Goal: Task Accomplishment & Management: Complete application form

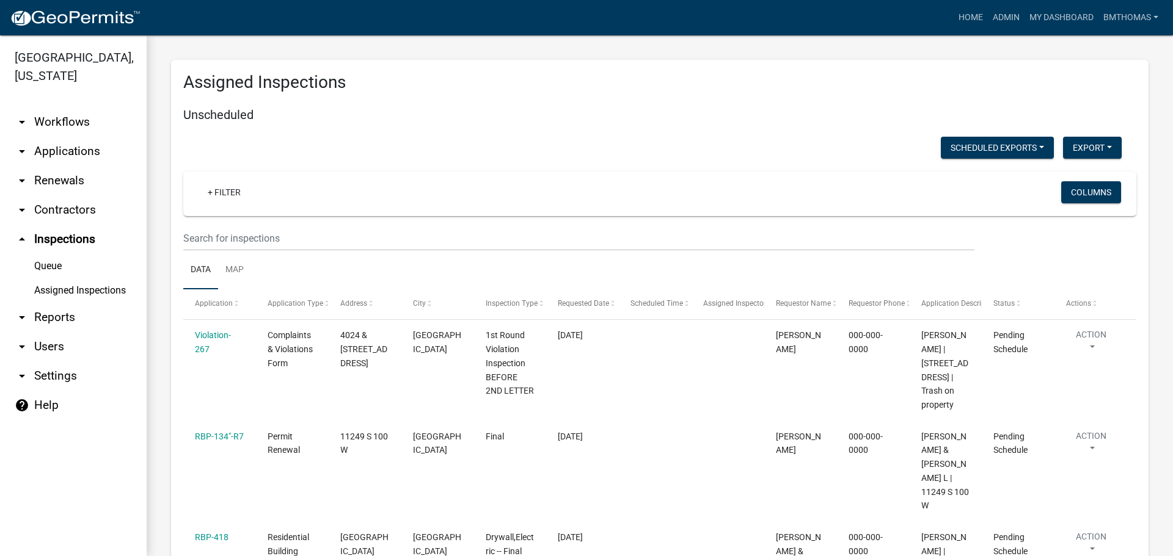
click at [56, 279] on link "Assigned Inspections" at bounding box center [73, 291] width 147 height 24
click at [79, 279] on link "Assigned Inspections" at bounding box center [73, 291] width 147 height 24
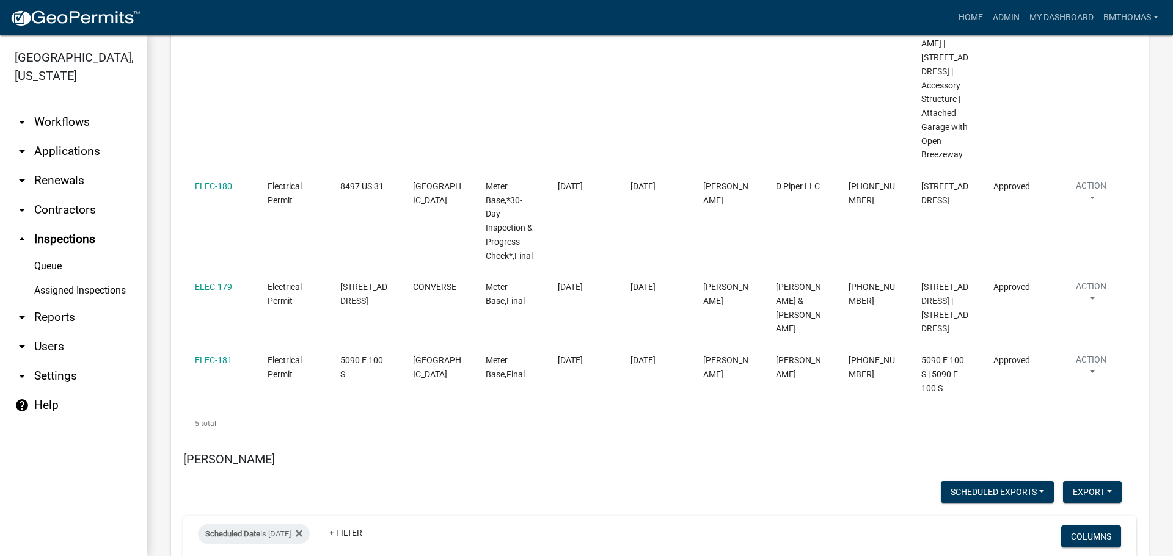
scroll to position [7654, 0]
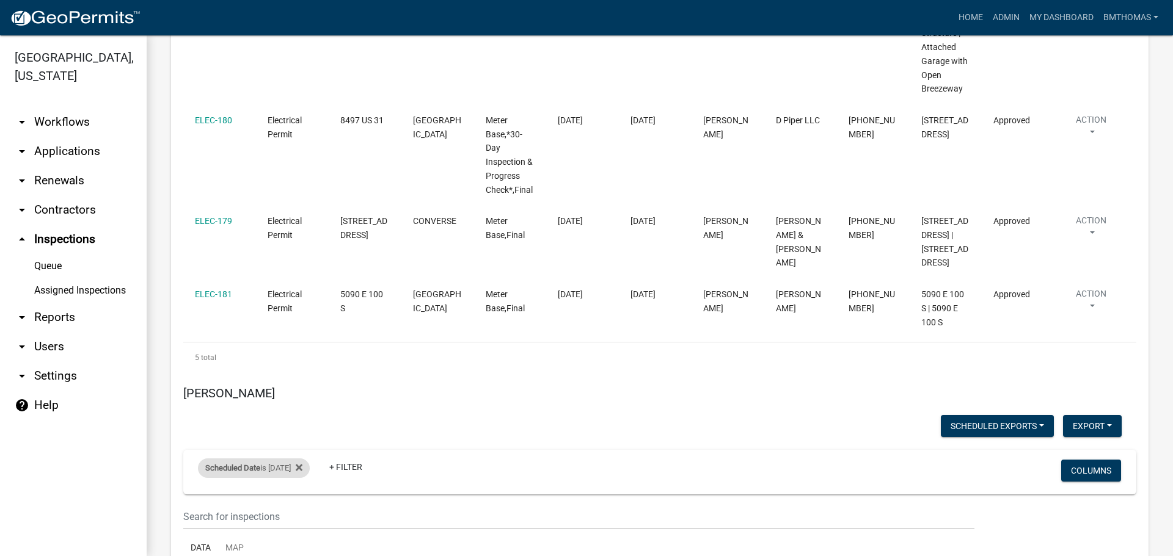
click at [294, 459] on div "Scheduled Date is [DATE]" at bounding box center [254, 469] width 112 height 20
click at [294, 362] on input "[DATE]" at bounding box center [265, 361] width 86 height 25
click at [300, 360] on input "[DATE]" at bounding box center [265, 361] width 86 height 25
type input "[DATE]"
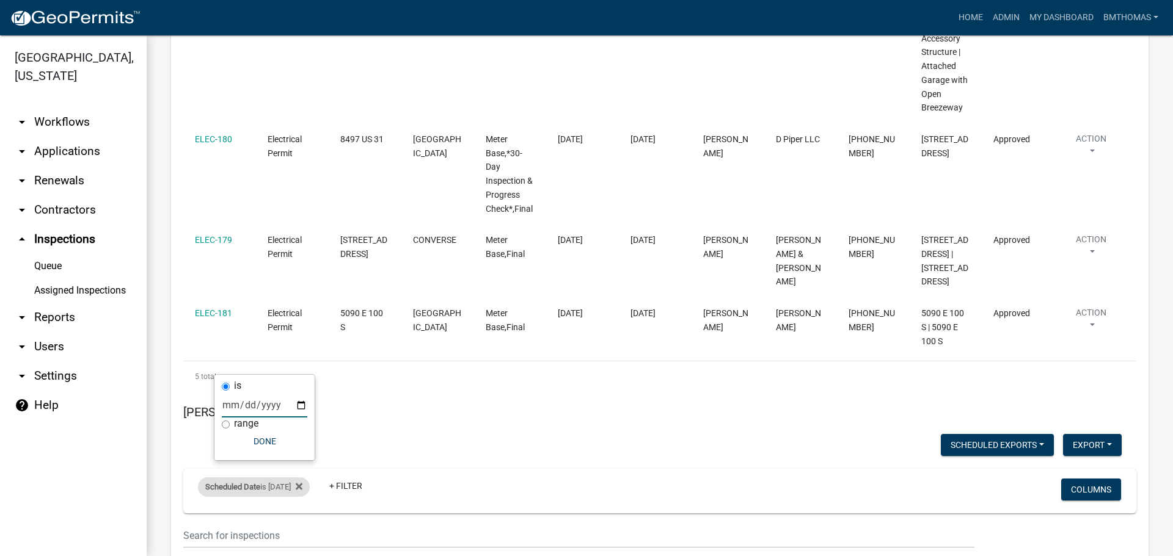
scroll to position [7610, 0]
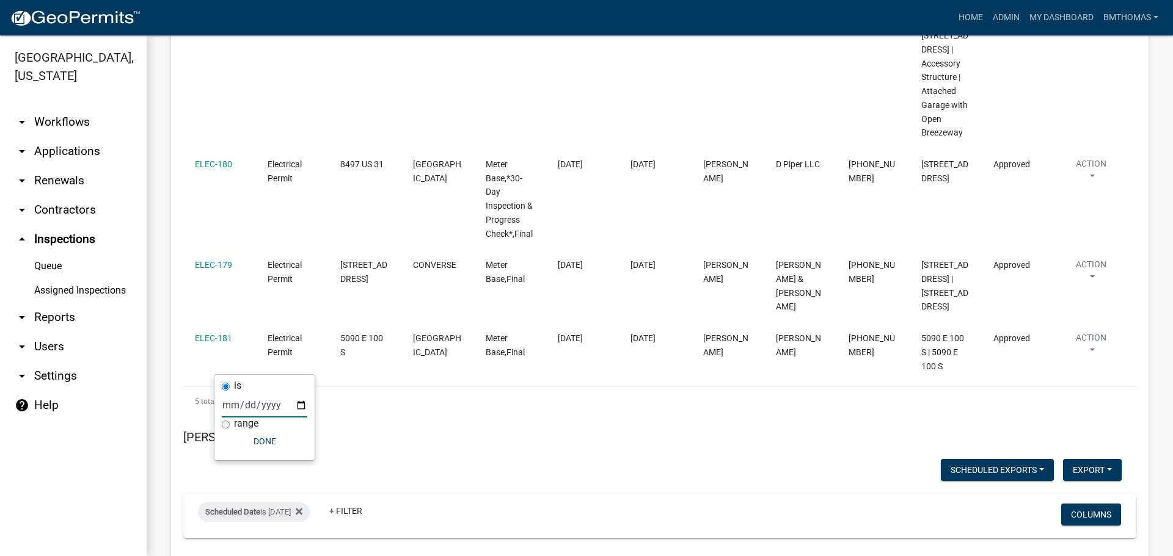
click at [49, 137] on link "arrow_drop_down Applications" at bounding box center [73, 151] width 147 height 29
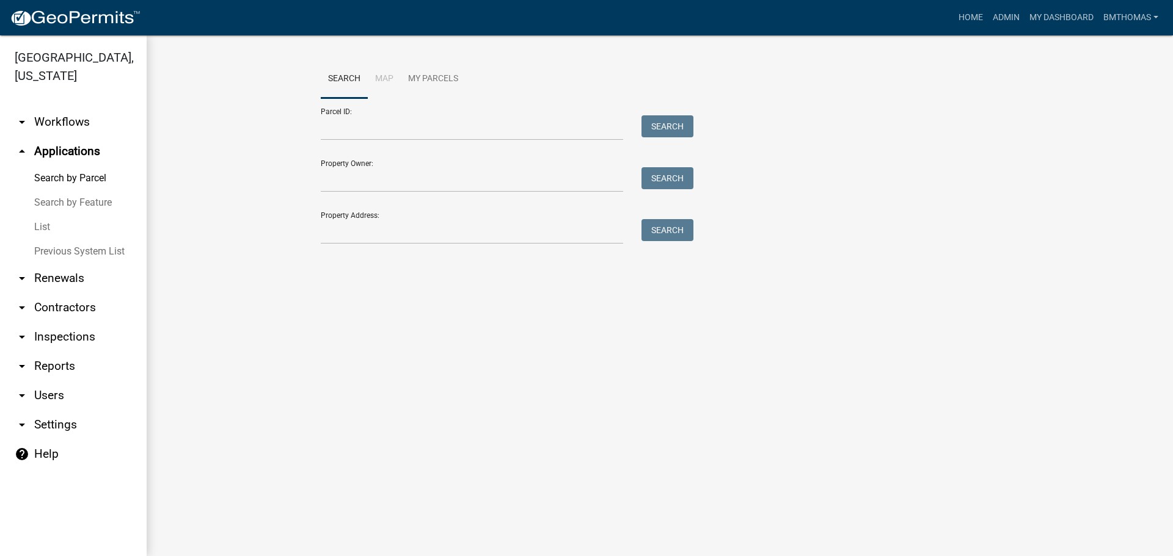
click at [48, 215] on link "List" at bounding box center [73, 227] width 147 height 24
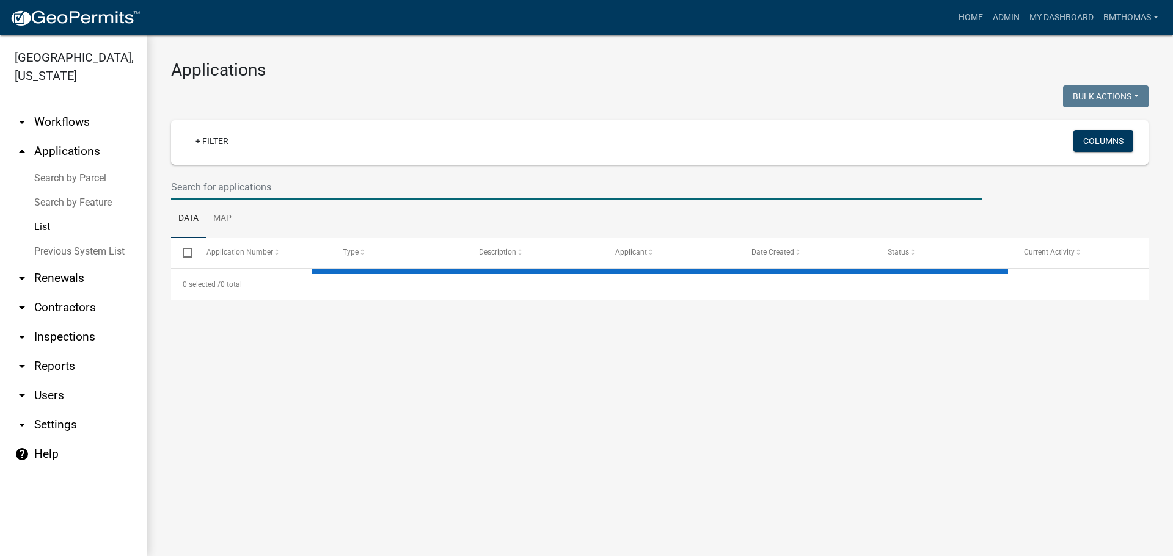
select select "3: 100"
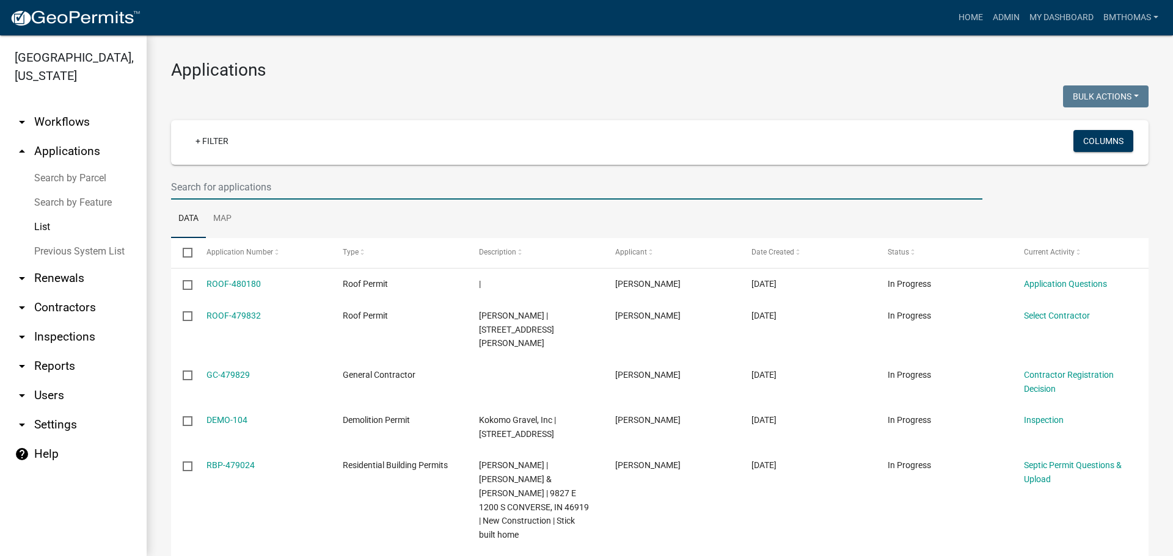
click at [191, 198] on input "text" at bounding box center [576, 187] width 811 height 25
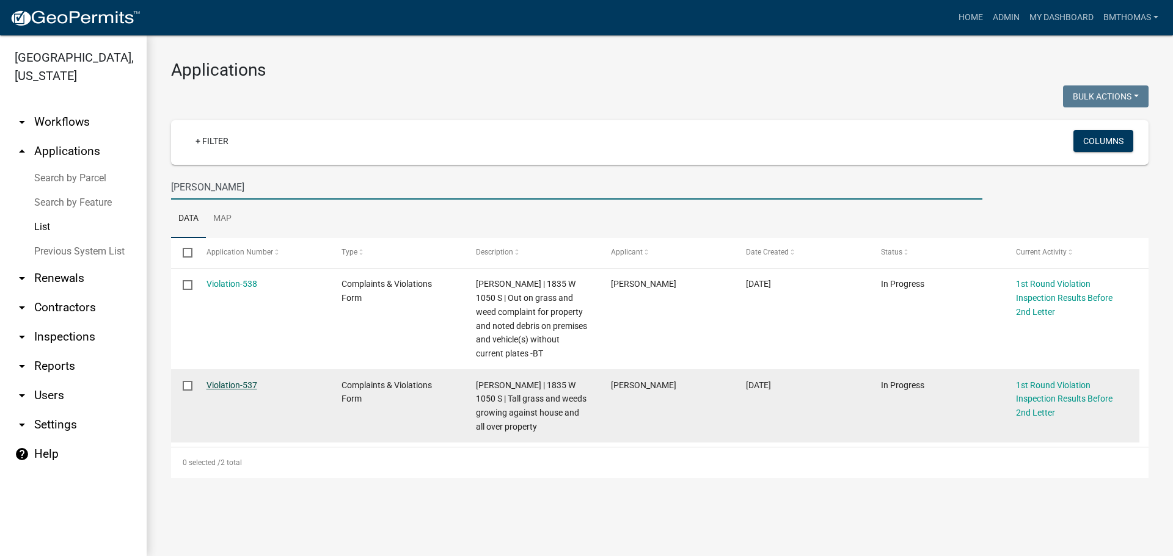
type input "[PERSON_NAME]"
click at [244, 387] on link "Violation-537" at bounding box center [231, 386] width 51 height 10
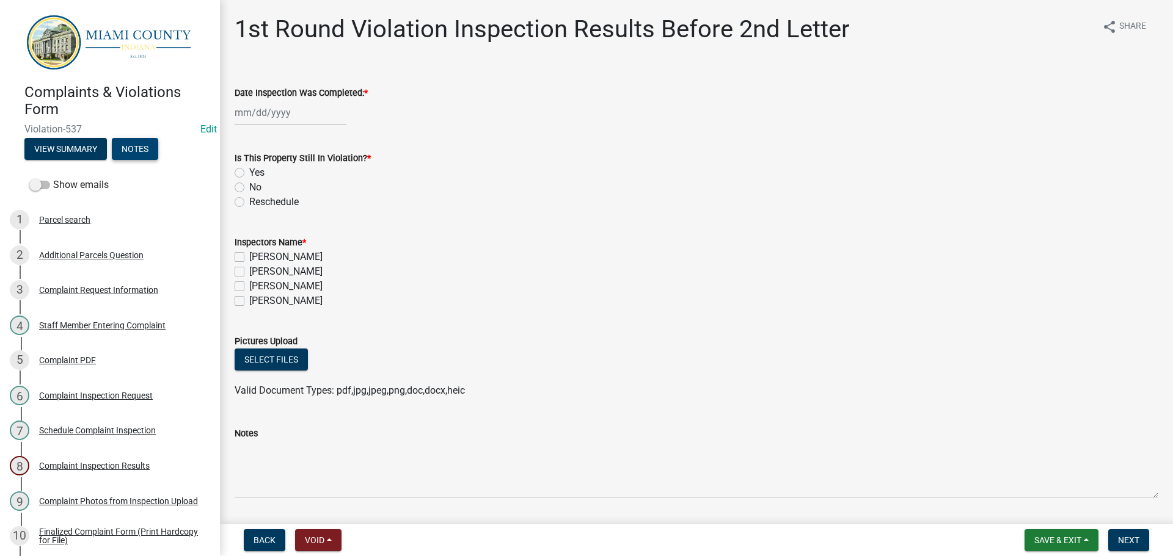
click at [128, 148] on button "Notes" at bounding box center [135, 149] width 46 height 22
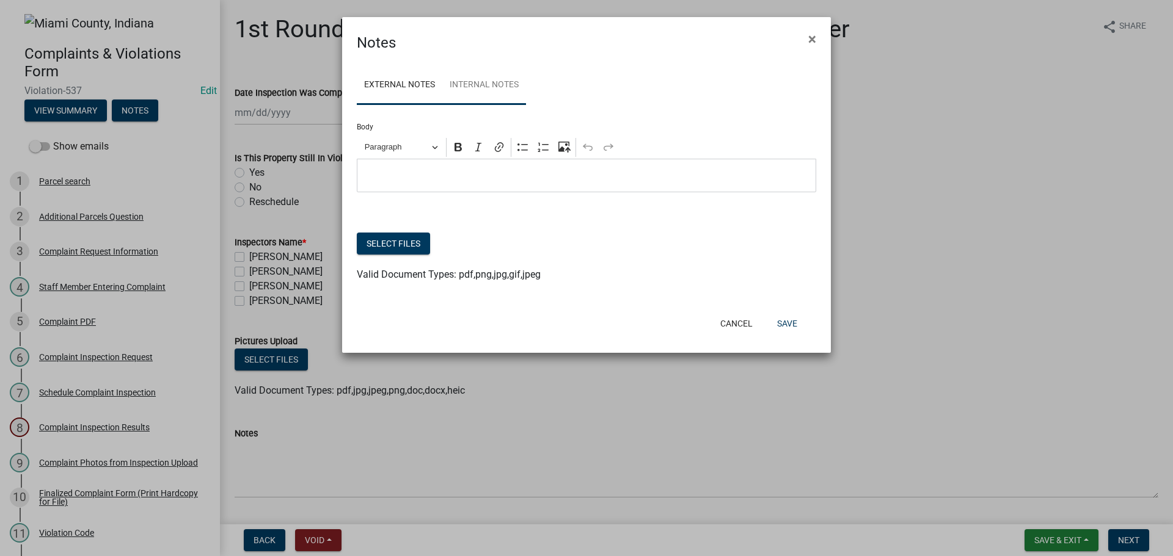
click at [523, 95] on link "Internal Notes" at bounding box center [484, 85] width 84 height 39
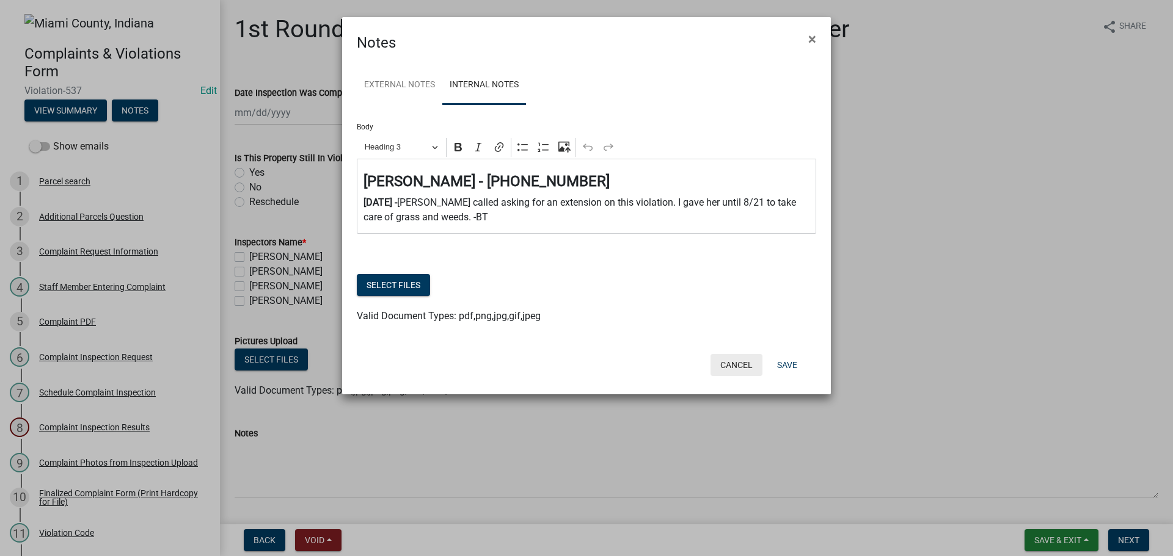
click at [732, 372] on button "Cancel" at bounding box center [736, 365] width 52 height 22
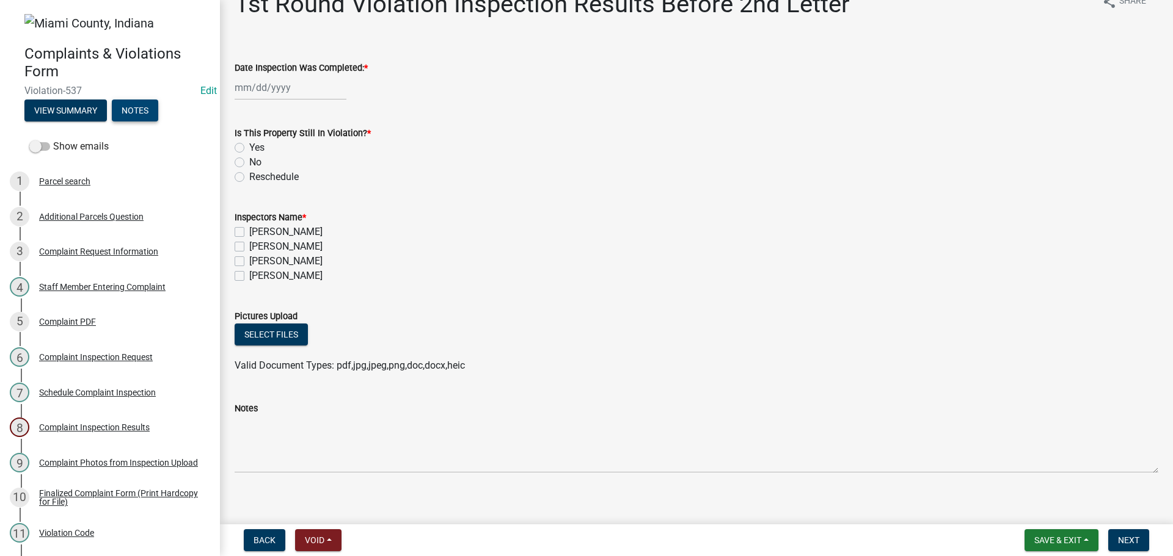
scroll to position [36, 0]
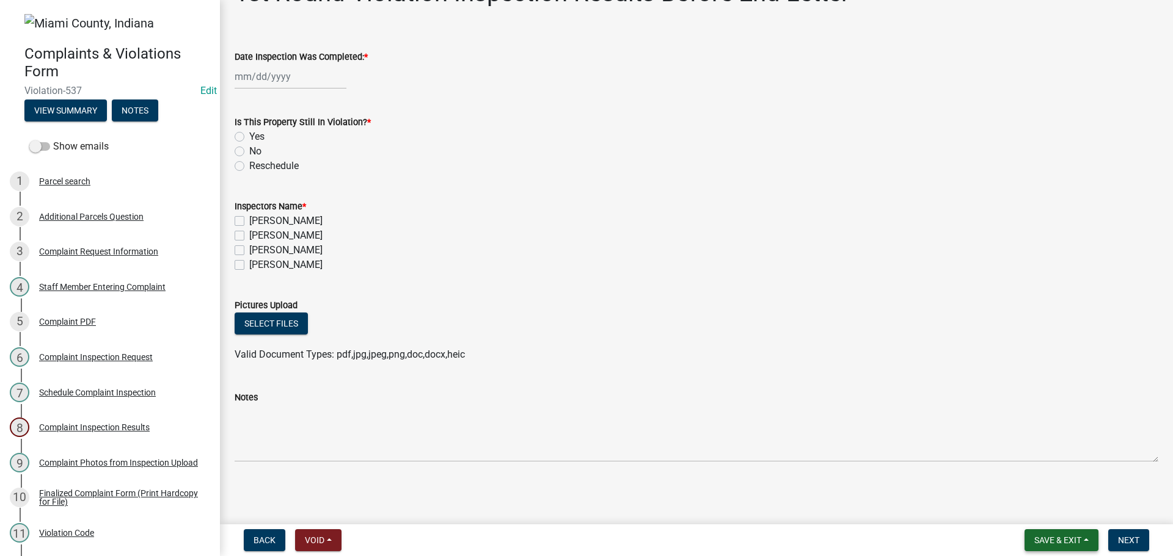
click at [1079, 536] on span "Save & Exit" at bounding box center [1057, 541] width 47 height 10
click at [1060, 514] on button "Save & Exit" at bounding box center [1050, 508] width 98 height 29
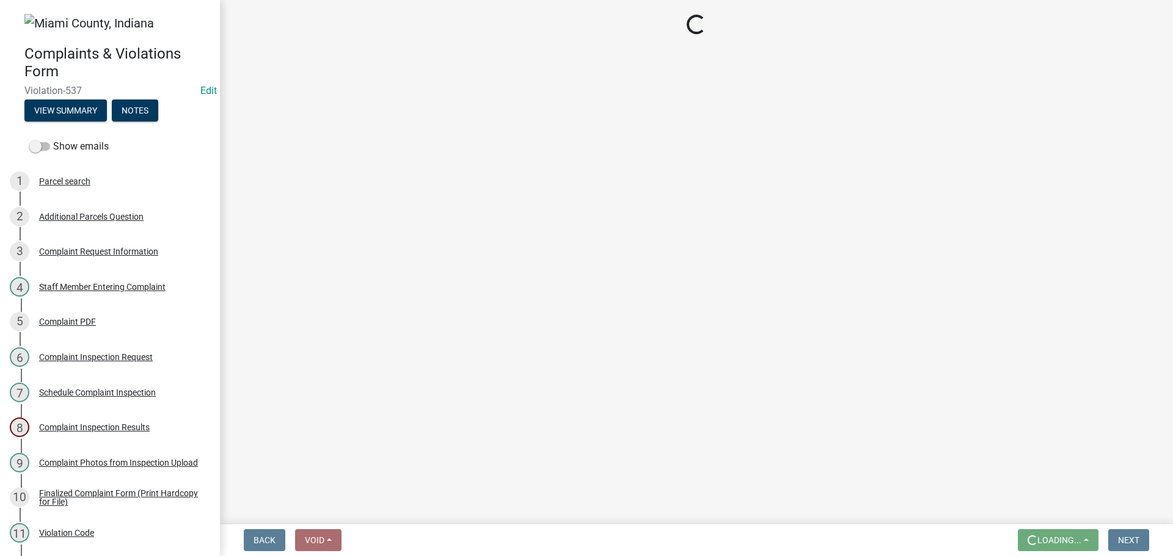
scroll to position [0, 0]
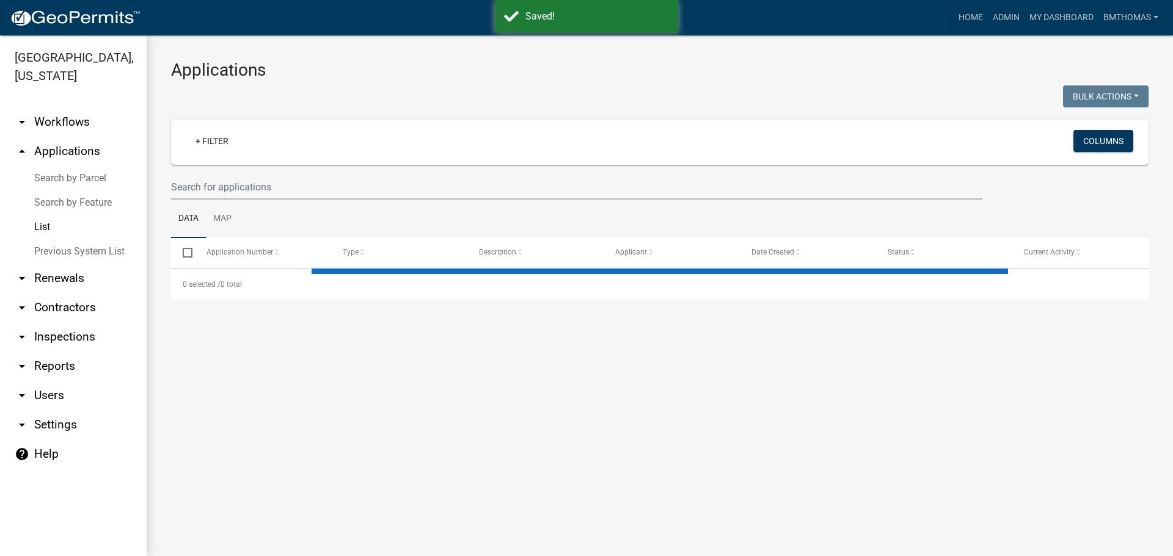
select select "3: 100"
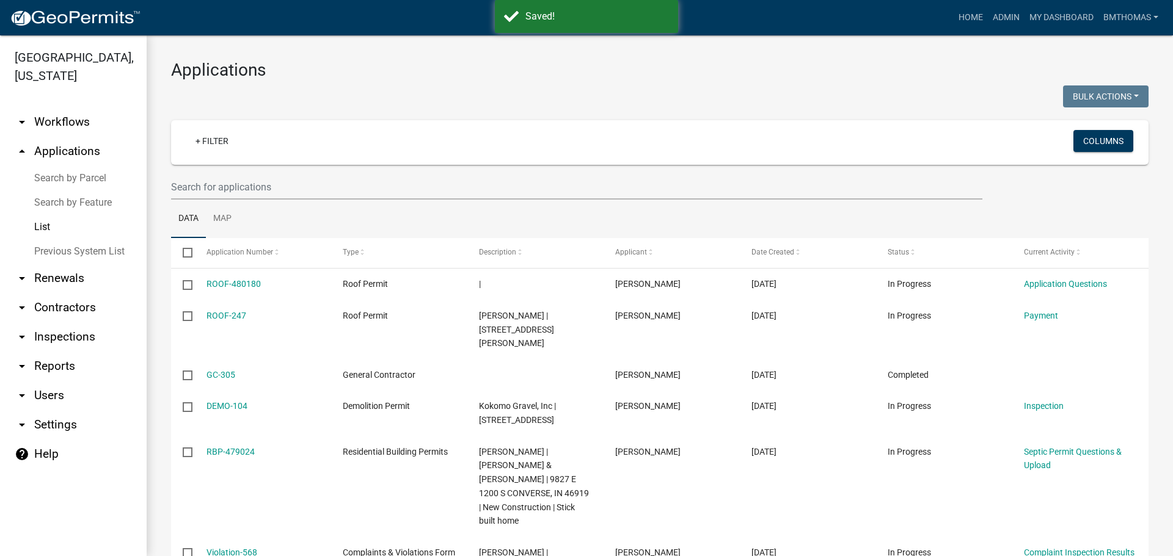
click at [51, 323] on link "arrow_drop_down Inspections" at bounding box center [73, 337] width 147 height 29
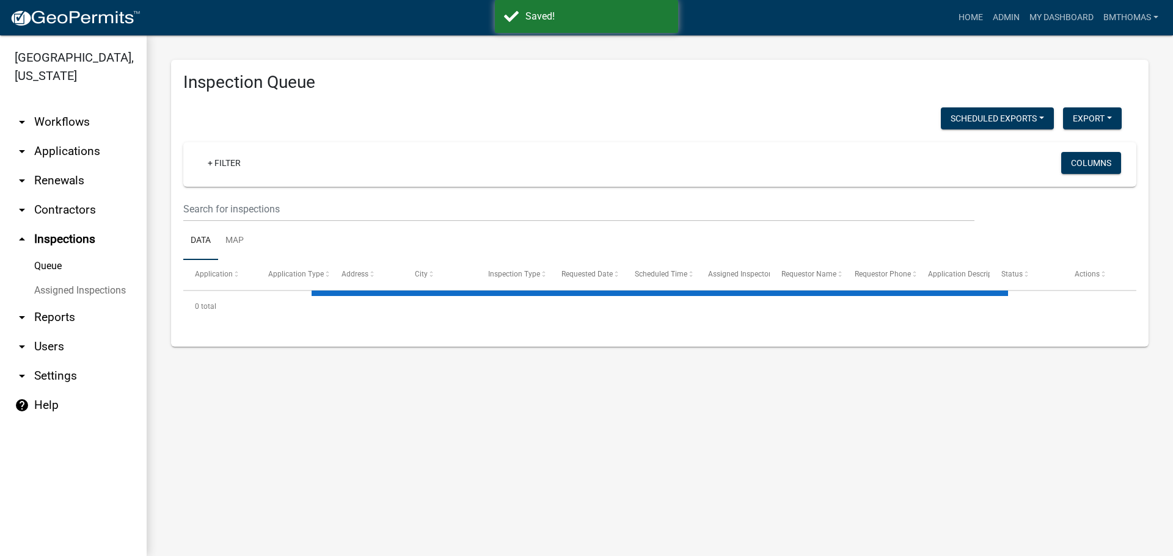
select select "3: 100"
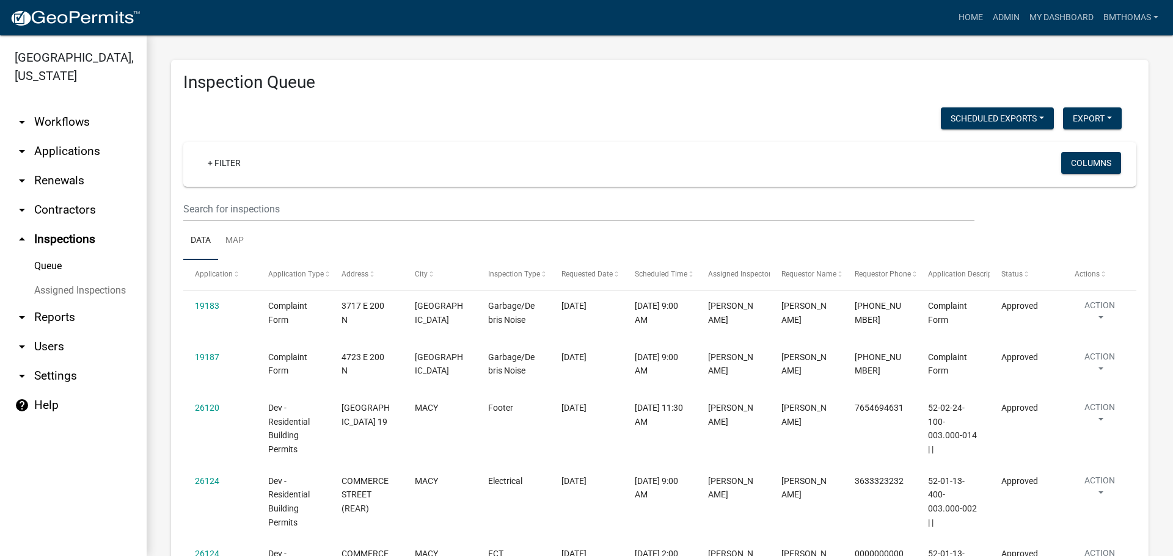
click at [74, 279] on link "Assigned Inspections" at bounding box center [73, 291] width 147 height 24
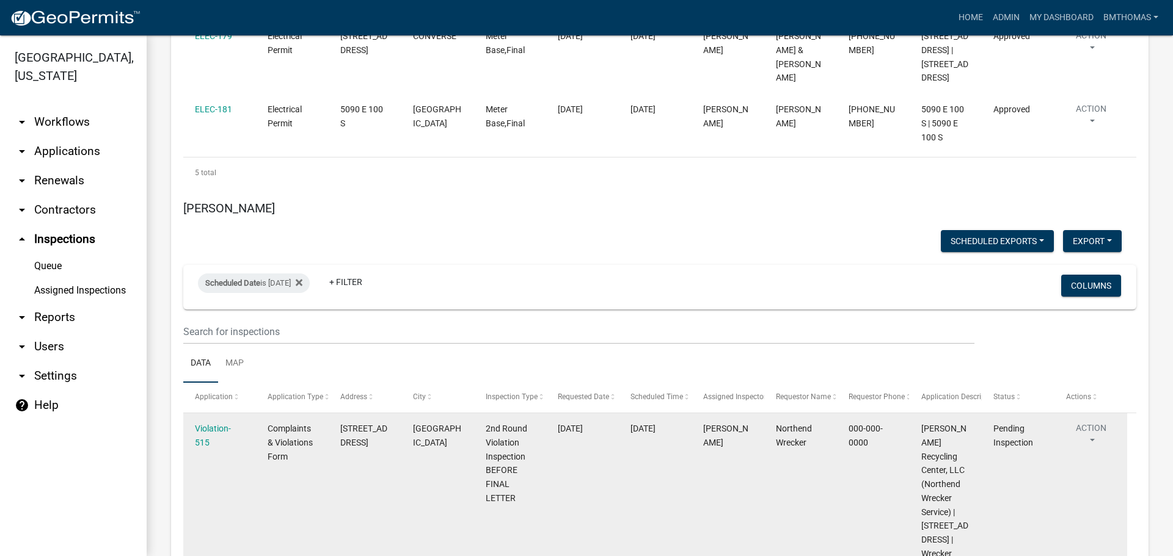
scroll to position [7793, 0]
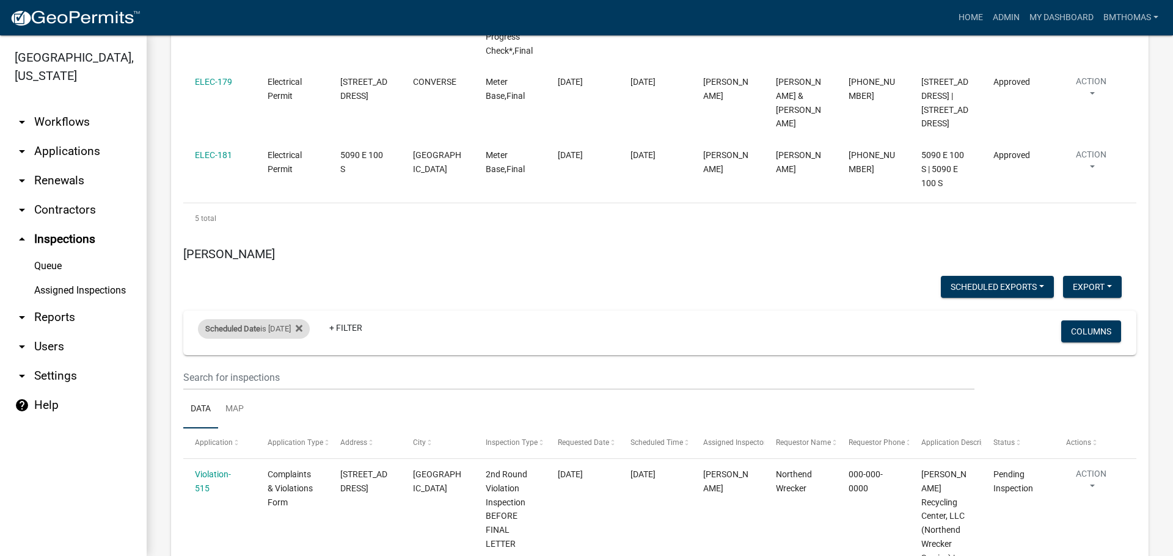
click at [269, 319] on div "Scheduled Date is [DATE]" at bounding box center [254, 329] width 112 height 20
click at [274, 221] on input "[DATE]" at bounding box center [265, 222] width 86 height 25
click at [297, 220] on input "[DATE]" at bounding box center [265, 222] width 86 height 25
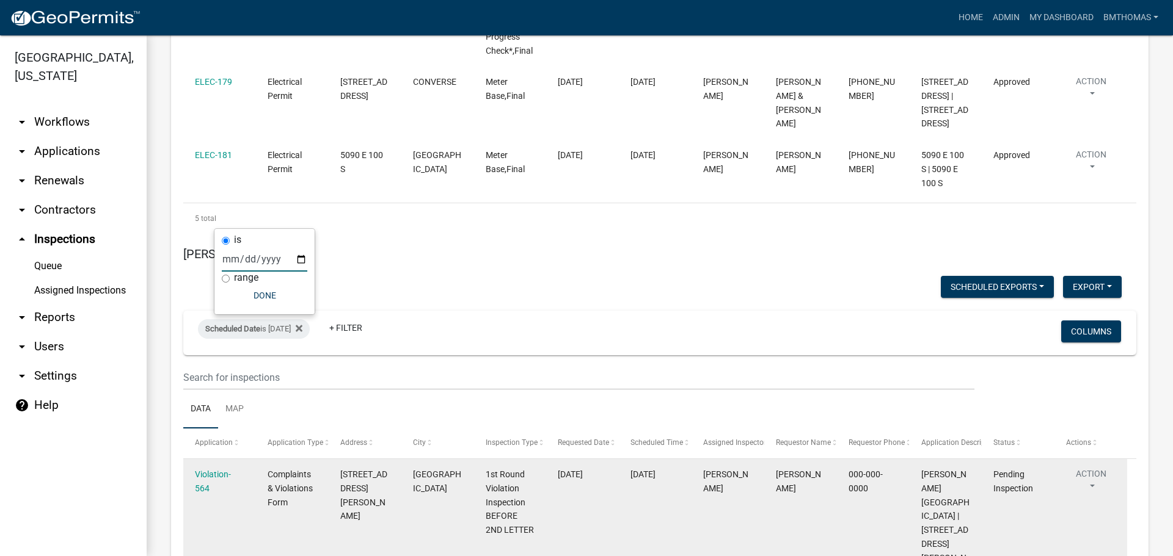
scroll to position [7756, 0]
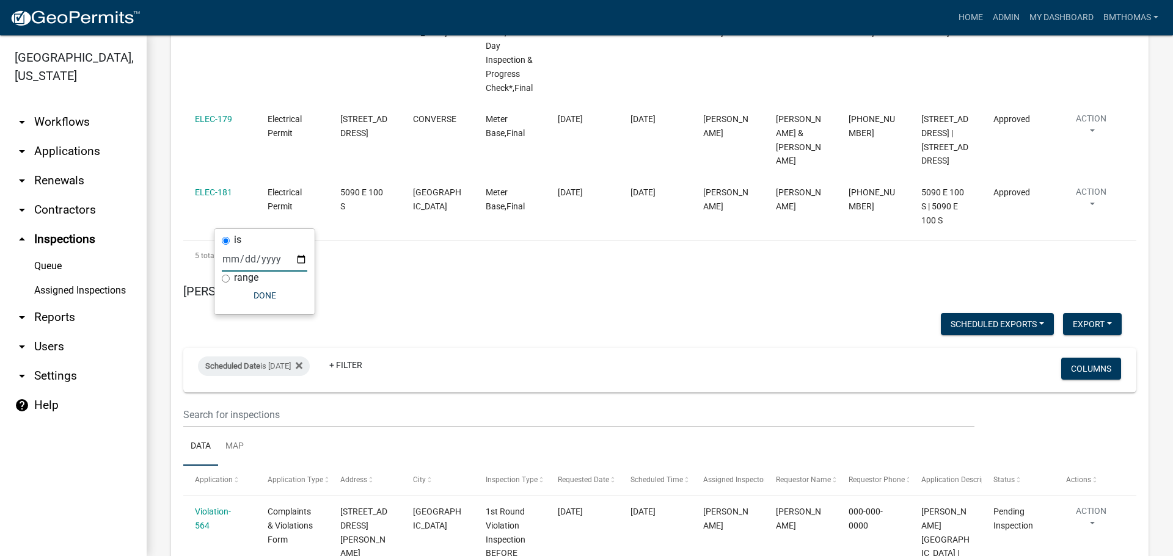
click at [301, 256] on input "[DATE]" at bounding box center [265, 259] width 86 height 25
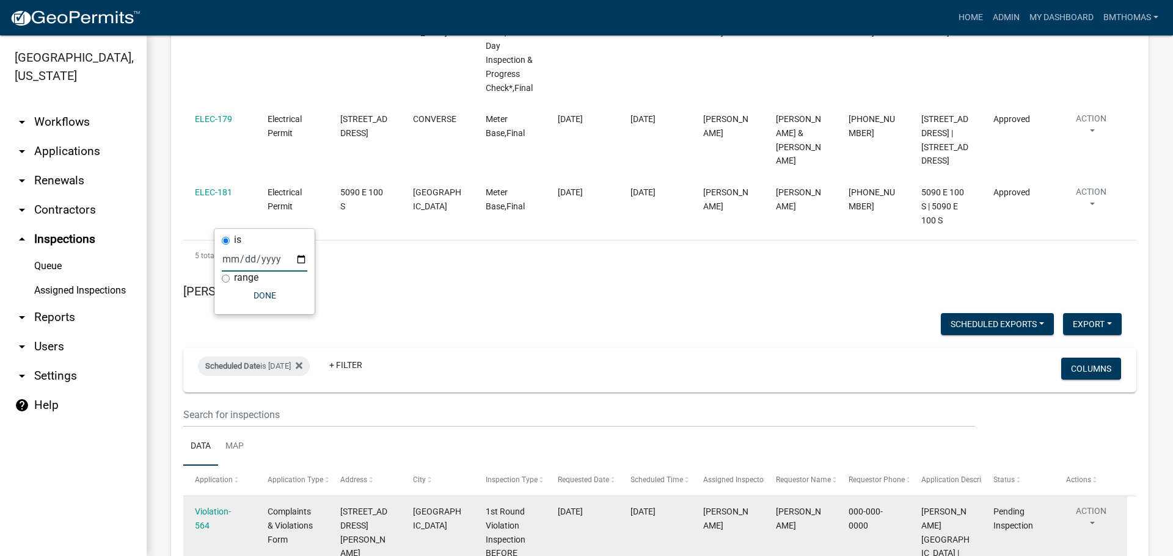
scroll to position [7654, 0]
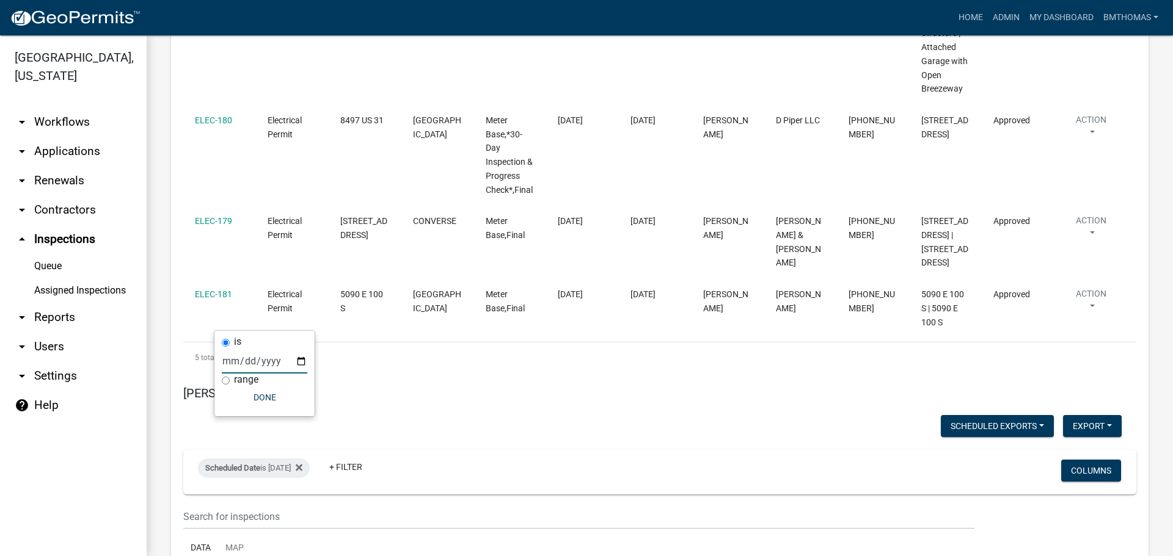
click at [301, 362] on input "[DATE]" at bounding box center [265, 361] width 86 height 25
type input "[DATE]"
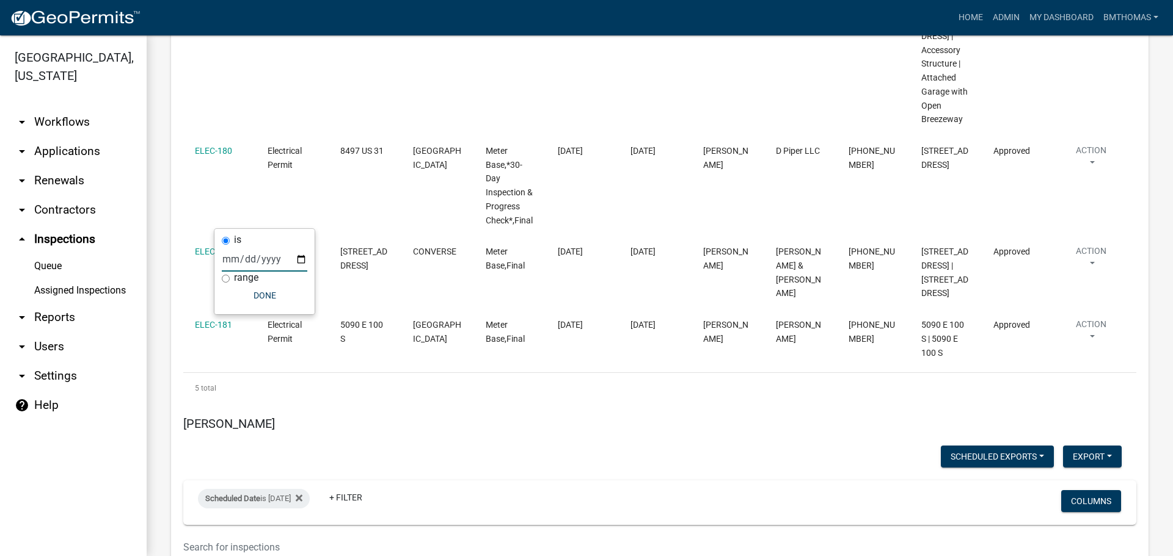
scroll to position [7756, 0]
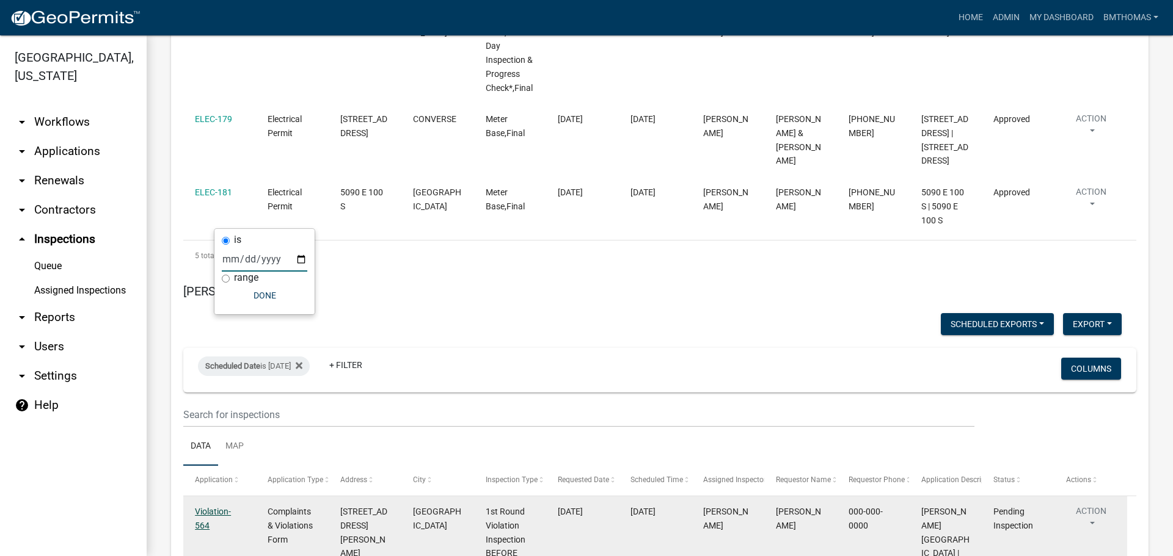
click at [224, 507] on link "Violation-564" at bounding box center [213, 519] width 36 height 24
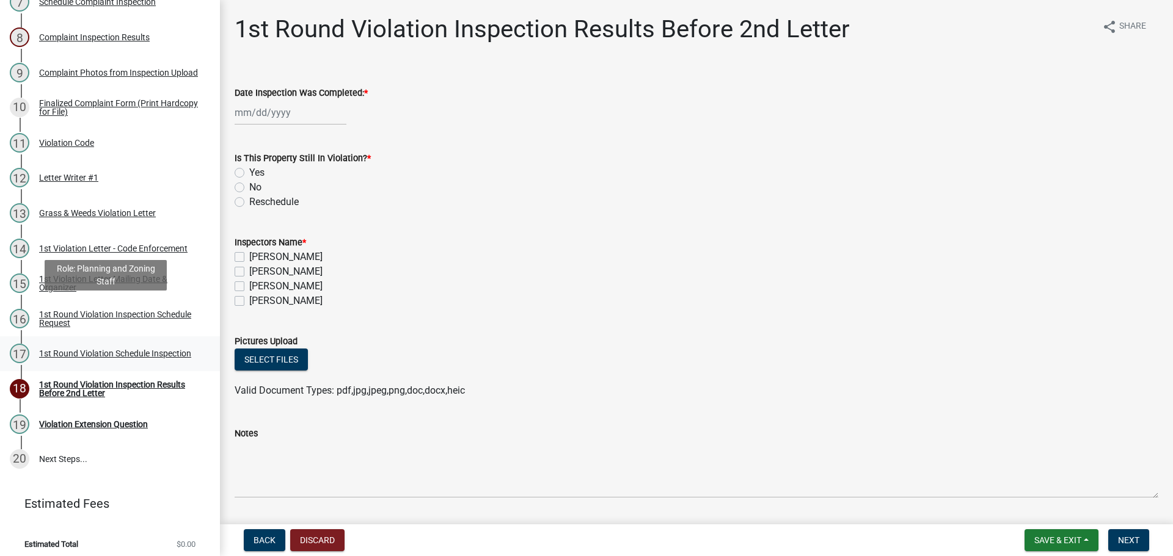
scroll to position [432, 0]
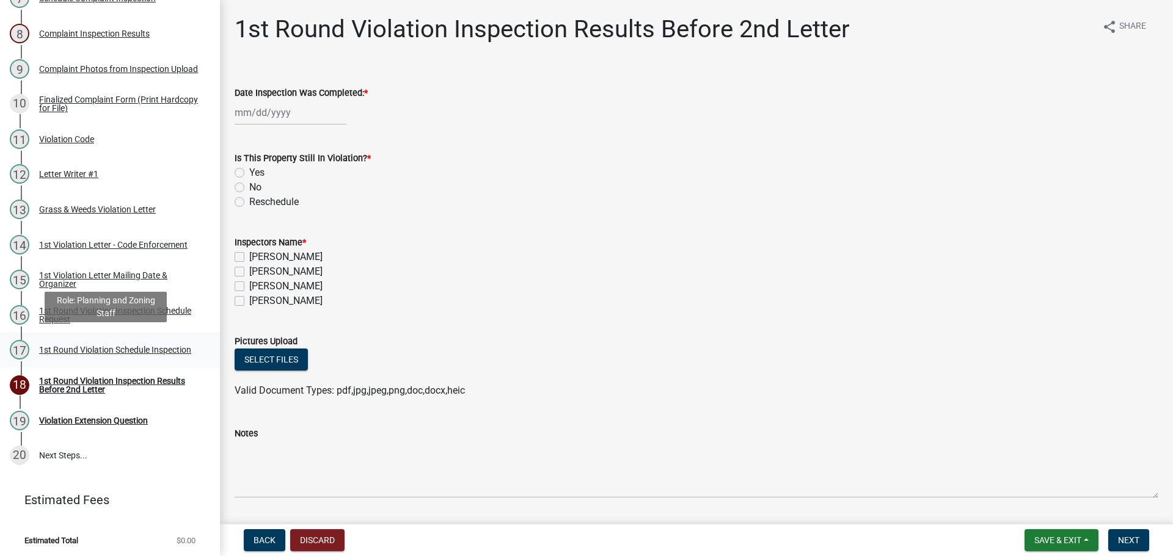
click at [74, 346] on div "1st Round Violation Schedule Inspection" at bounding box center [115, 350] width 152 height 9
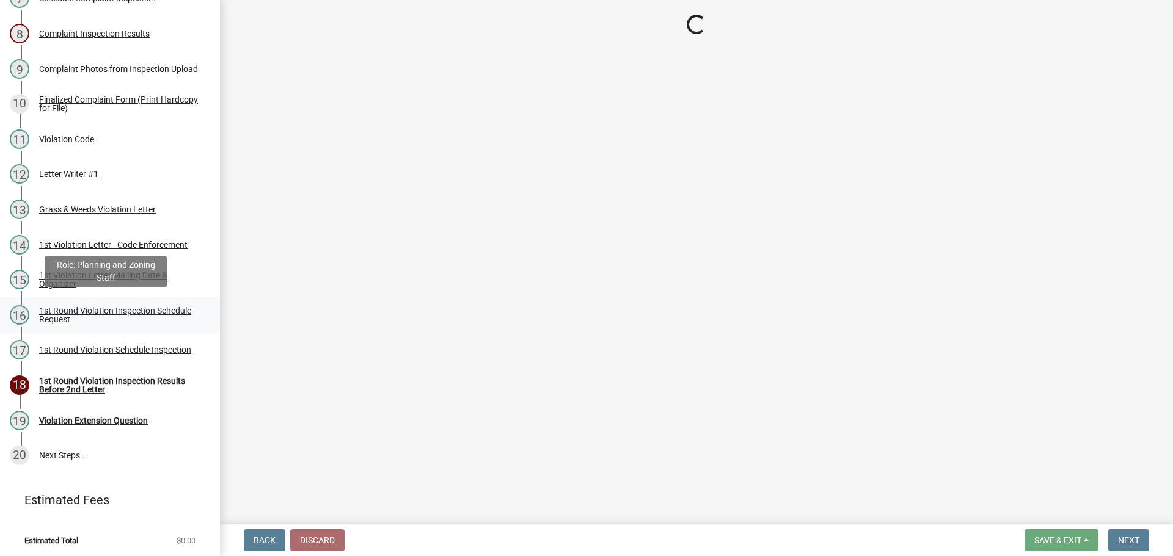
select select "0324ce59-dc13-463c-88f6-21718b6e040a"
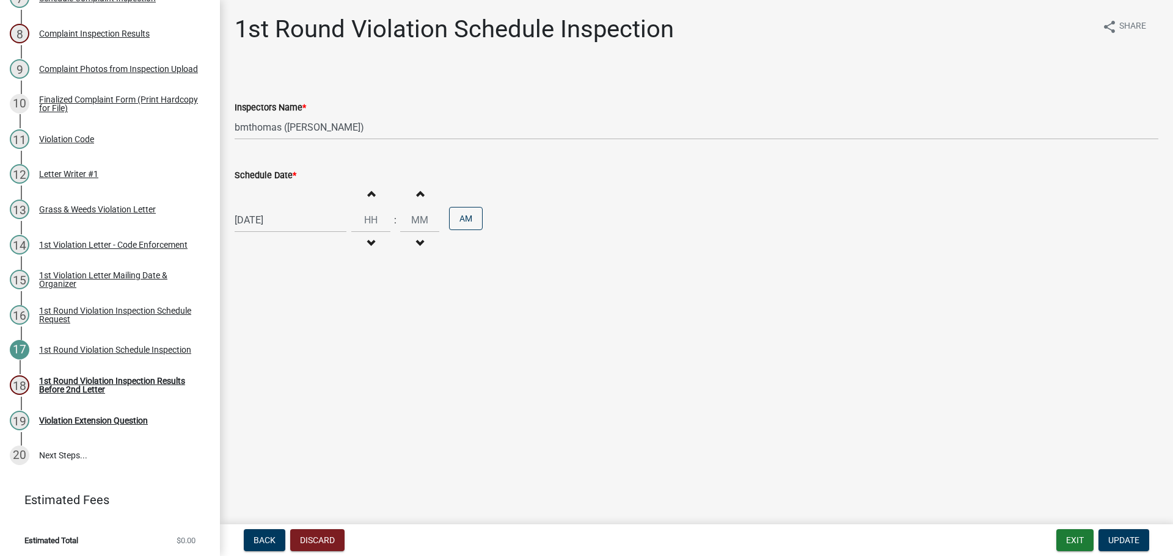
click at [283, 203] on div "[DATE] Increment hours Decrement hours : Increment minutes Decrement minutes AM" at bounding box center [697, 220] width 924 height 75
click at [277, 216] on div "[DATE]" at bounding box center [291, 220] width 112 height 25
select select "9"
select select "2025"
click at [307, 341] on div "25" at bounding box center [306, 344] width 20 height 20
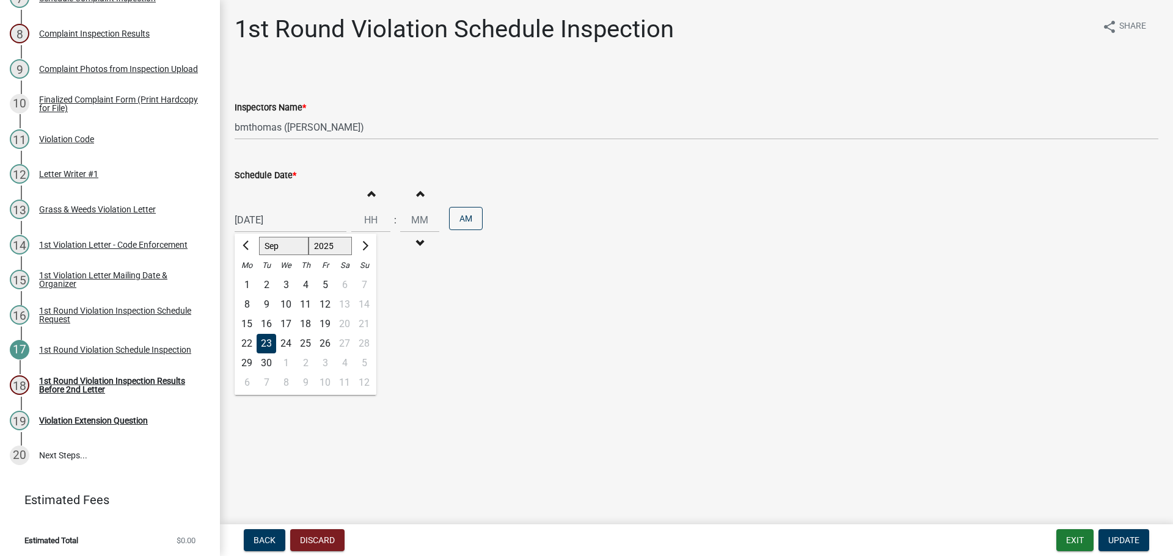
type input "[DATE]"
click at [1125, 549] on button "Update" at bounding box center [1123, 541] width 51 height 22
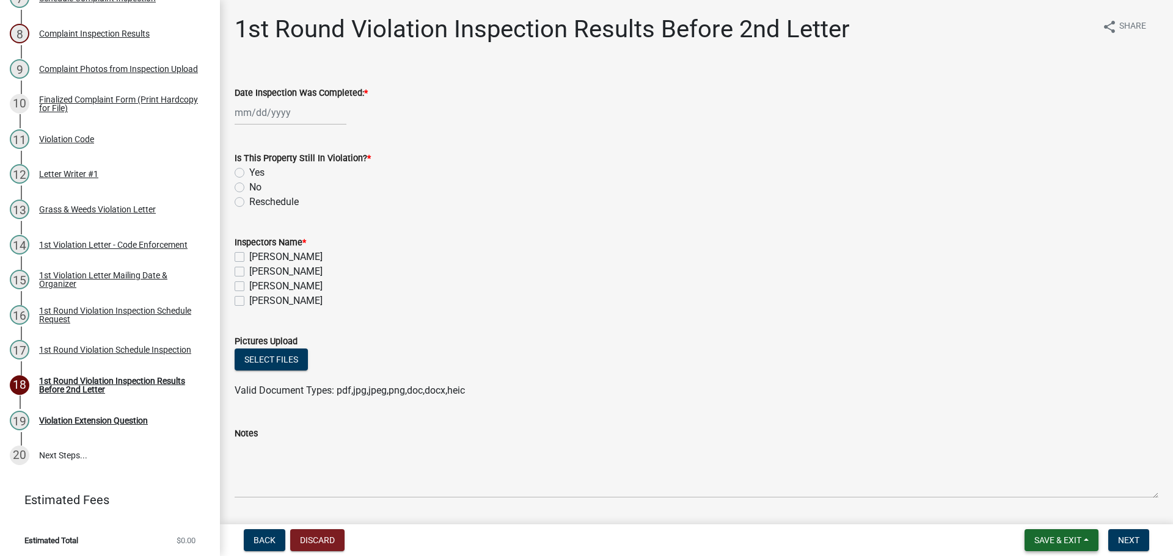
click at [1074, 540] on span "Save & Exit" at bounding box center [1057, 541] width 47 height 10
click at [1063, 495] on button "Save & Exit" at bounding box center [1050, 508] width 98 height 29
